Goal: Task Accomplishment & Management: Manage account settings

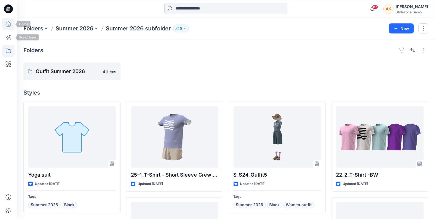
click at [8, 28] on icon at bounding box center [8, 24] width 12 height 12
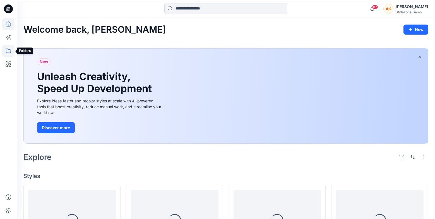
click at [8, 52] on icon at bounding box center [8, 51] width 12 height 12
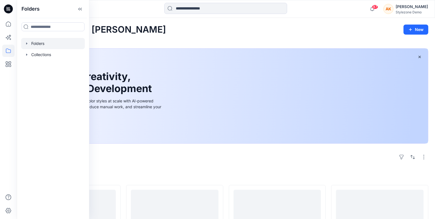
click at [28, 44] on icon "button" at bounding box center [27, 43] width 4 height 4
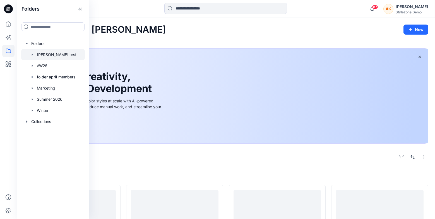
click at [54, 56] on div at bounding box center [53, 54] width 64 height 11
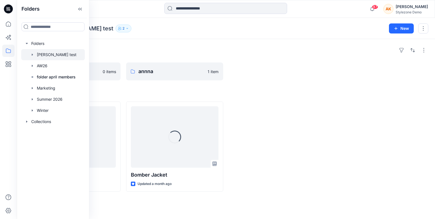
click at [116, 30] on button "2" at bounding box center [124, 29] width 16 height 8
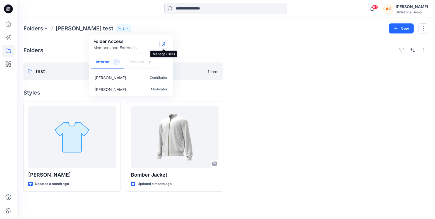
click at [164, 44] on icon "Manage Users" at bounding box center [164, 44] width 4 height 4
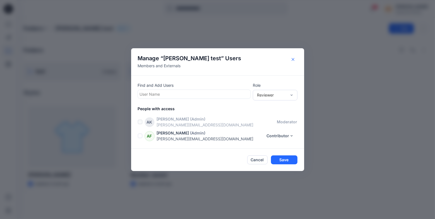
click at [289, 62] on button "Close" at bounding box center [293, 59] width 9 height 9
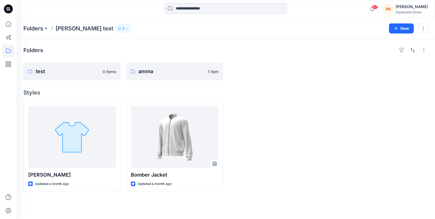
click at [123, 26] on p "2" at bounding box center [124, 28] width 2 height 6
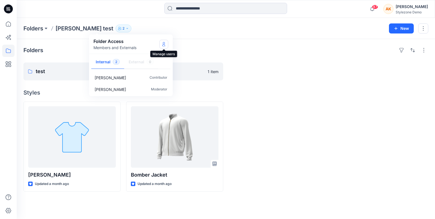
click at [166, 43] on icon "Manage Users" at bounding box center [164, 44] width 4 height 4
